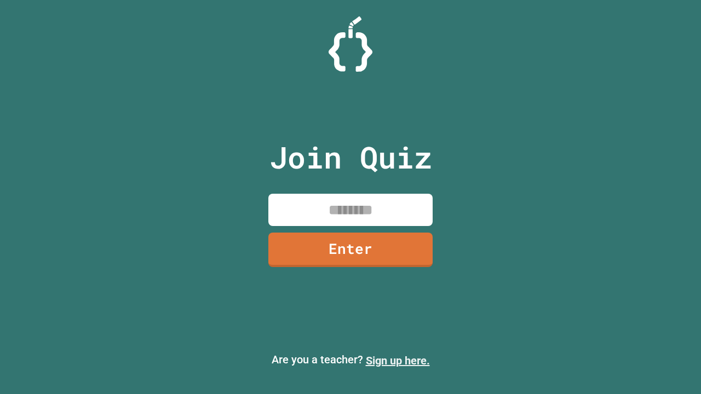
click at [397, 361] on link "Sign up here." at bounding box center [398, 360] width 64 height 13
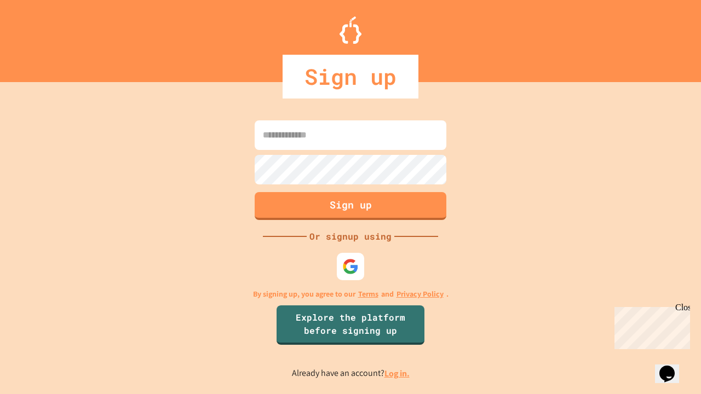
click at [397, 373] on link "Log in." at bounding box center [396, 373] width 25 height 11
